Goal: Transaction & Acquisition: Purchase product/service

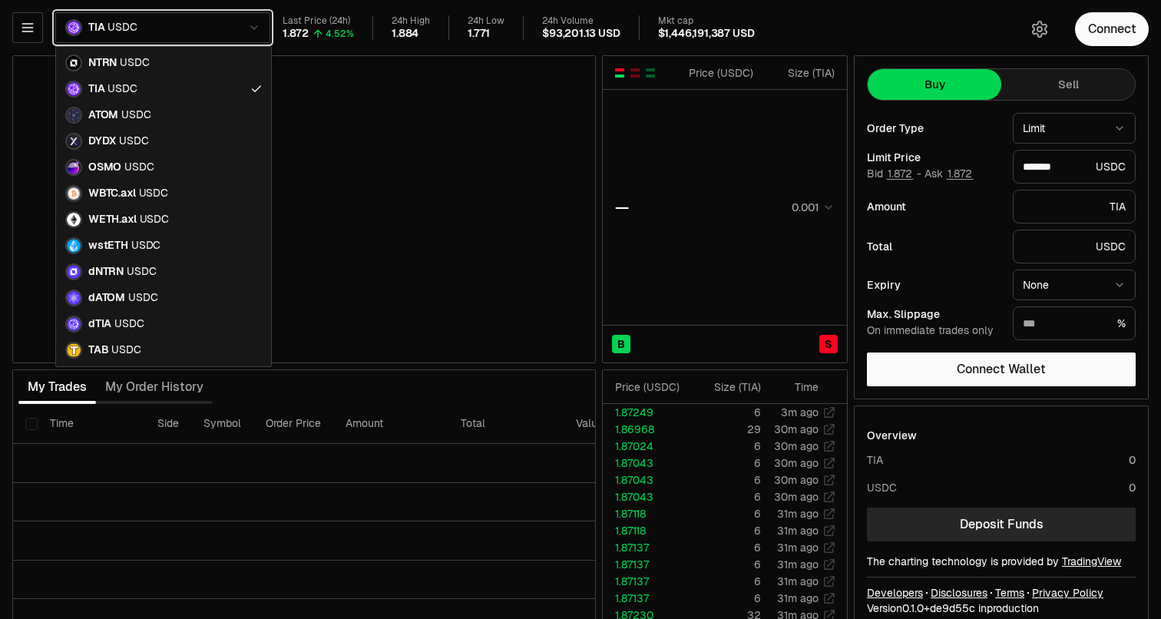
click at [129, 29] on html "Neutron Balance Earn Supervaults Bridge Orderbook Stake Ecosystem Governance Do…" at bounding box center [580, 320] width 1161 height 641
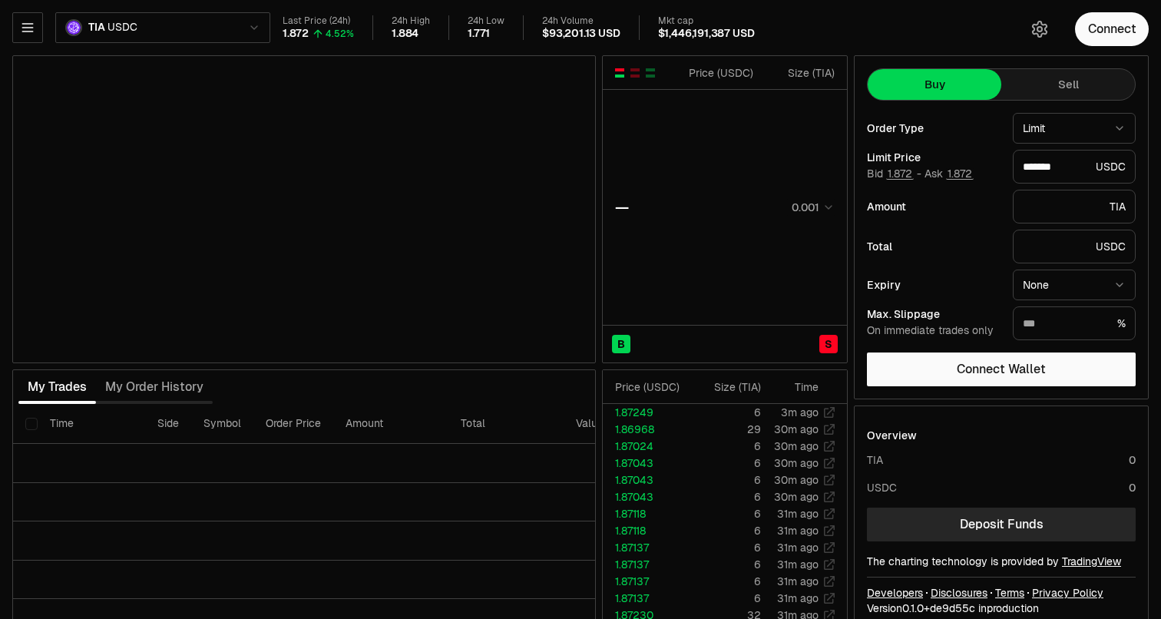
type input "*******"
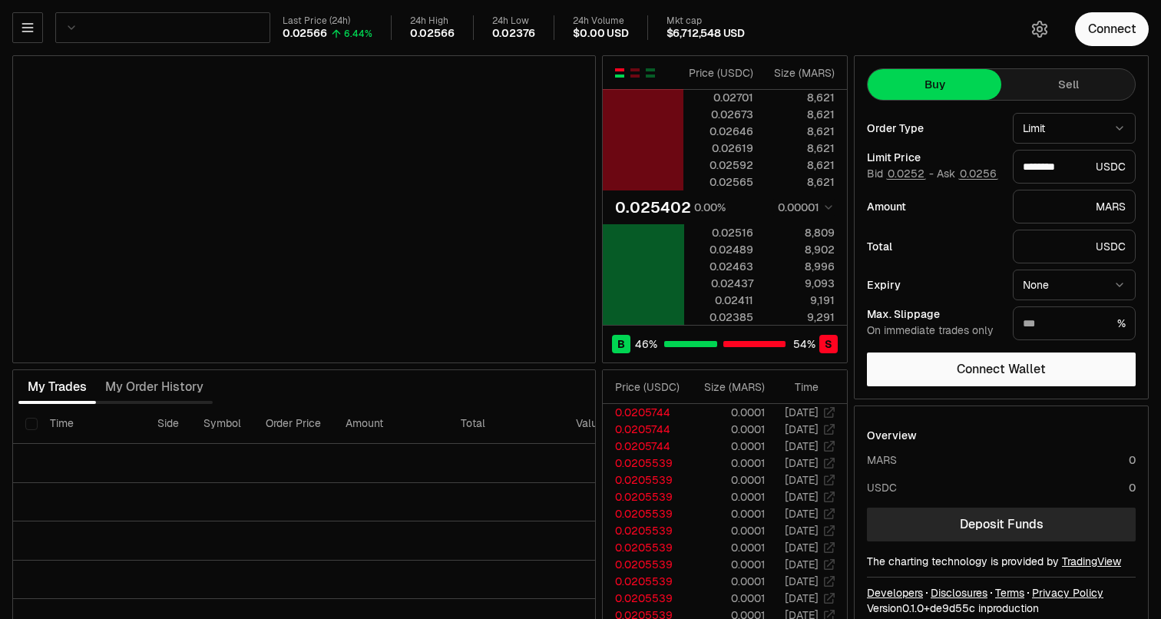
type input "********"
